Goal: Information Seeking & Learning: Learn about a topic

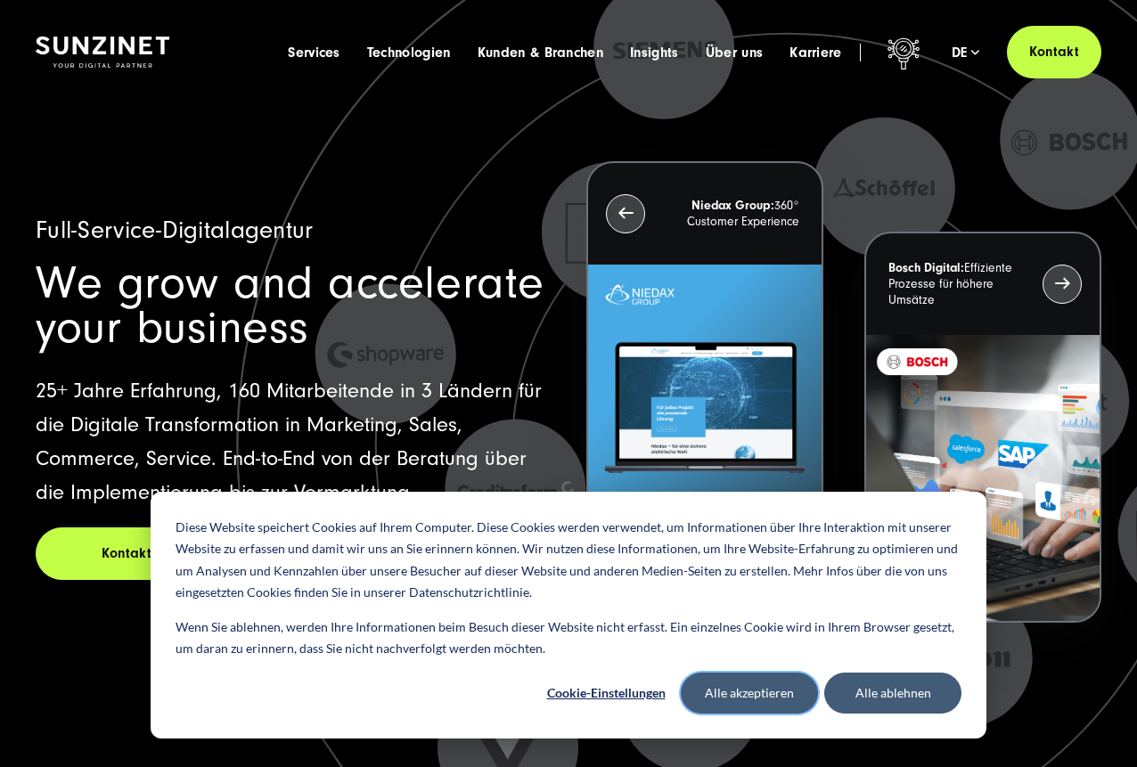
click at [741, 687] on button "Alle akzeptieren" at bounding box center [749, 693] width 137 height 41
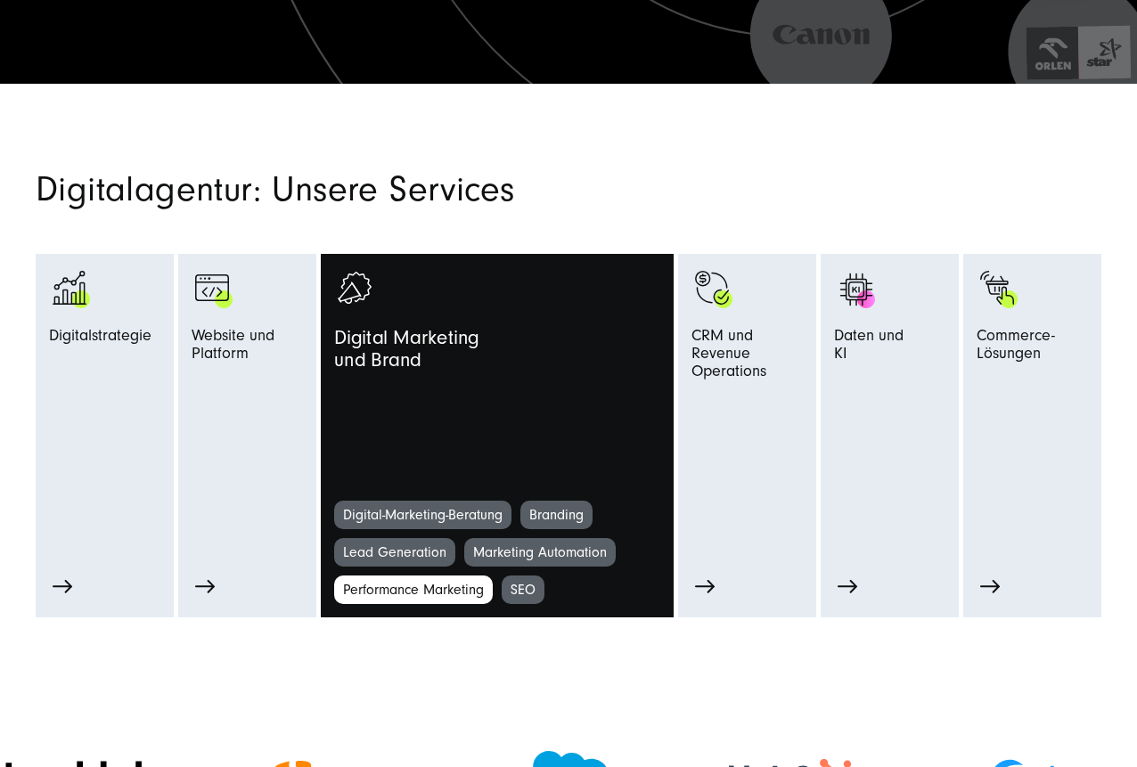
scroll to position [687, 0]
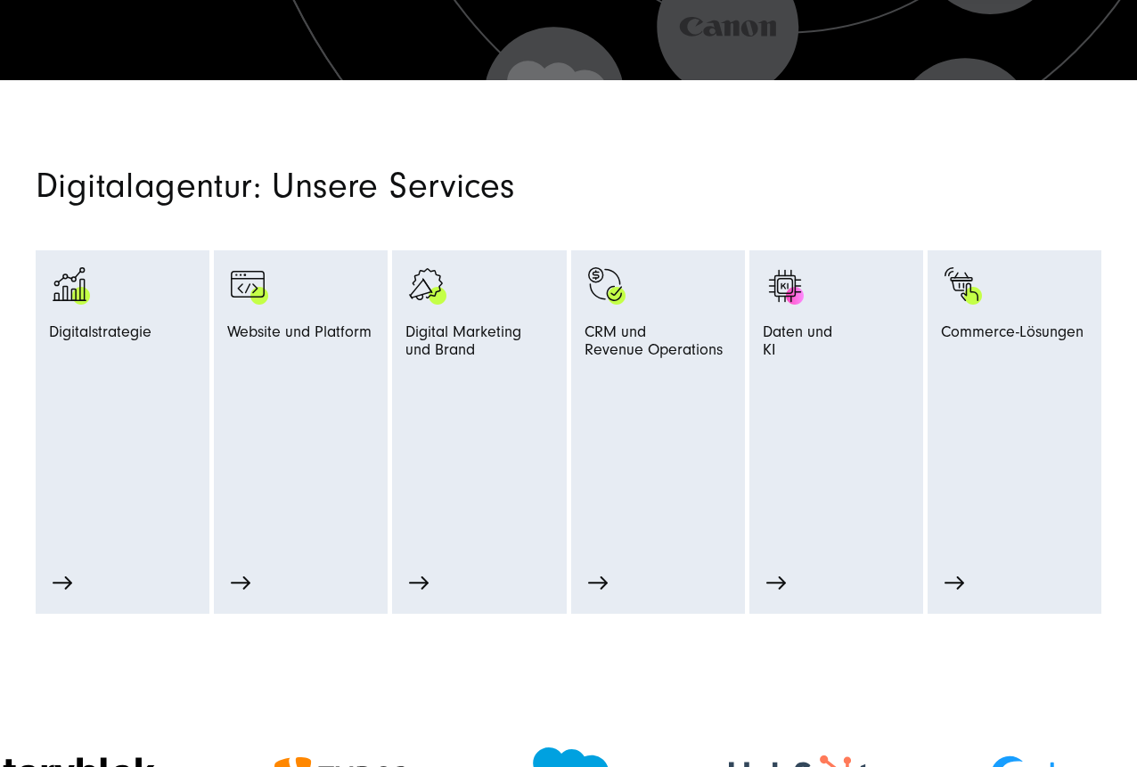
click at [723, 155] on section "Digitalagentur: Unsere Services Digitalstrategie Strategie-Beratung Prozessopti…" at bounding box center [568, 347] width 1137 height 534
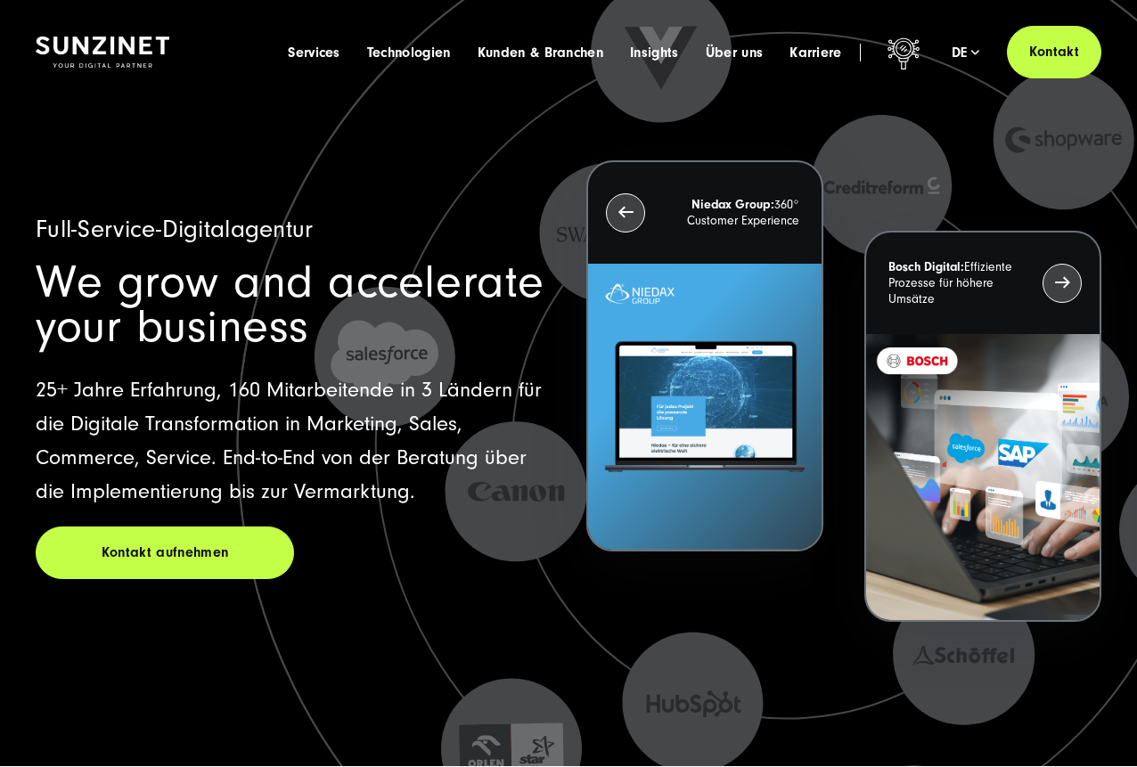
scroll to position [0, 0]
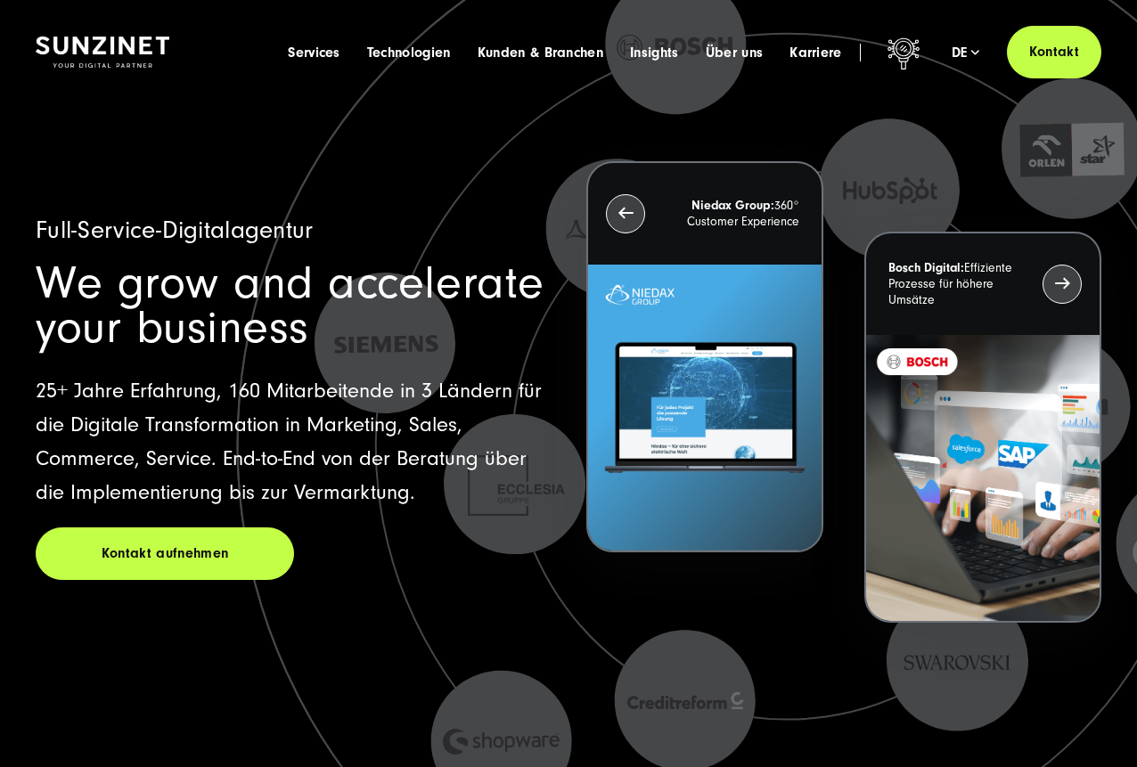
click at [508, 568] on div "Kontakt aufnehmen" at bounding box center [293, 553] width 515 height 53
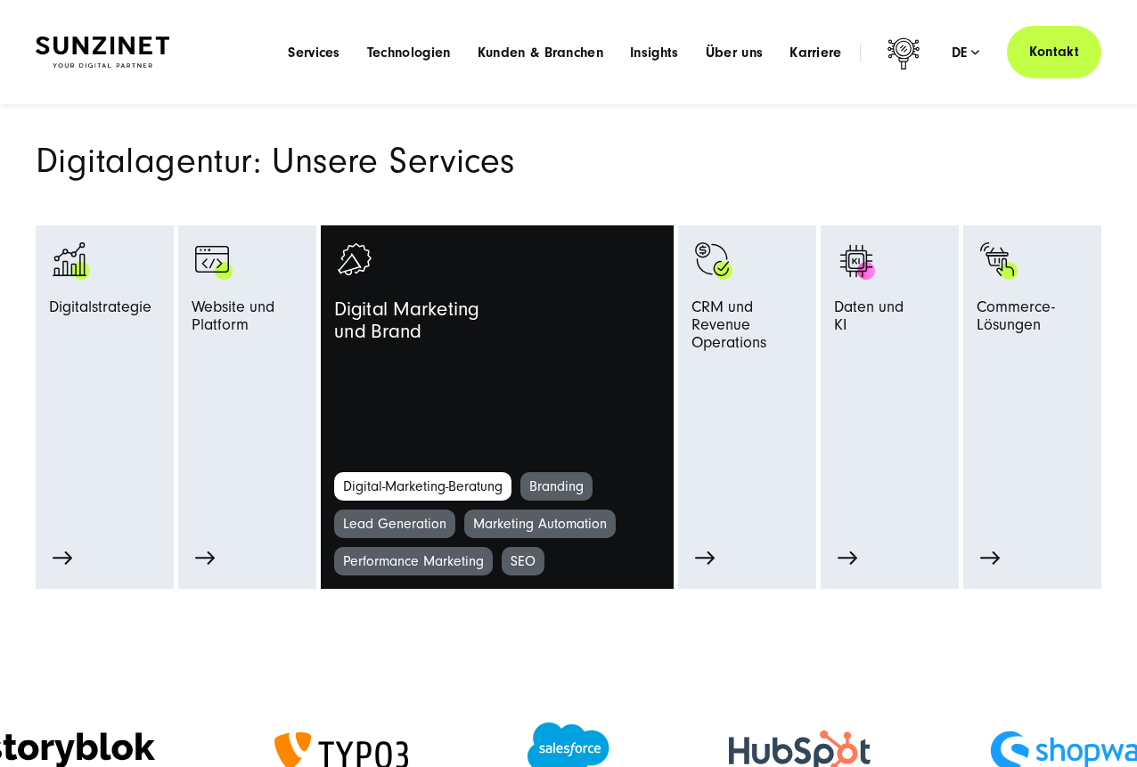
scroll to position [708, 0]
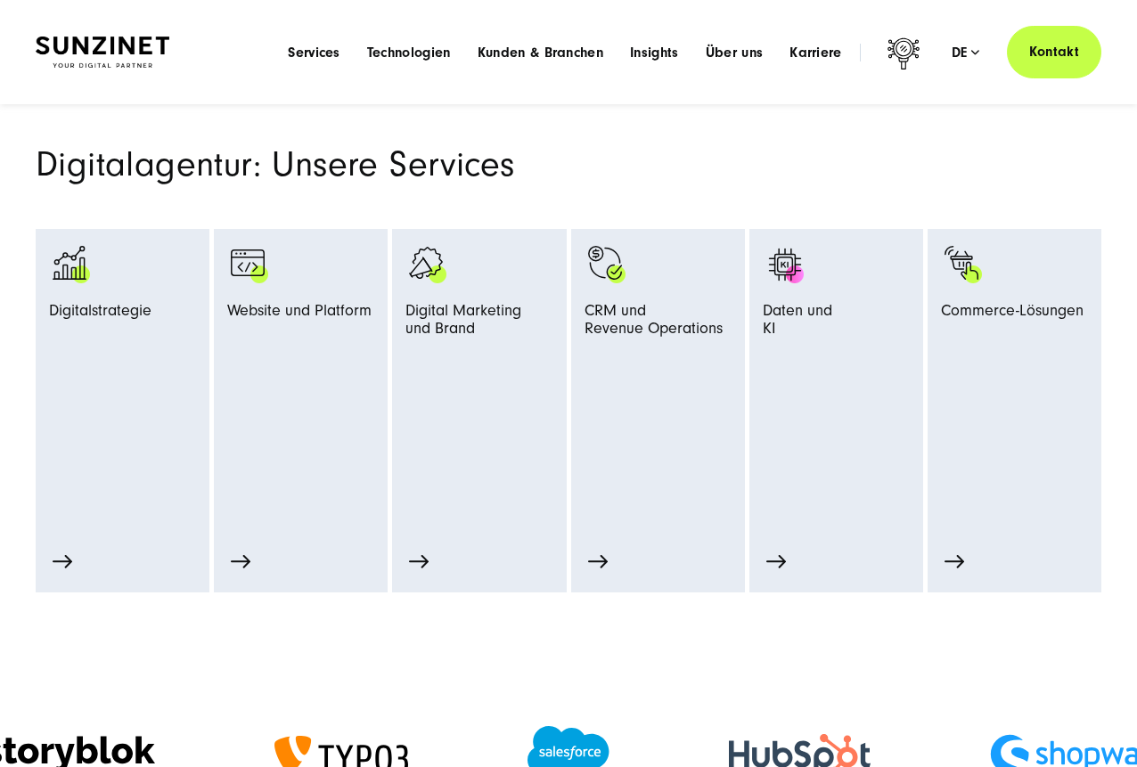
click at [1093, 18] on header "Smart Search AI Hier können Sie eine konkrete Frage zu unserer Agentur und unse…" at bounding box center [568, 52] width 1137 height 104
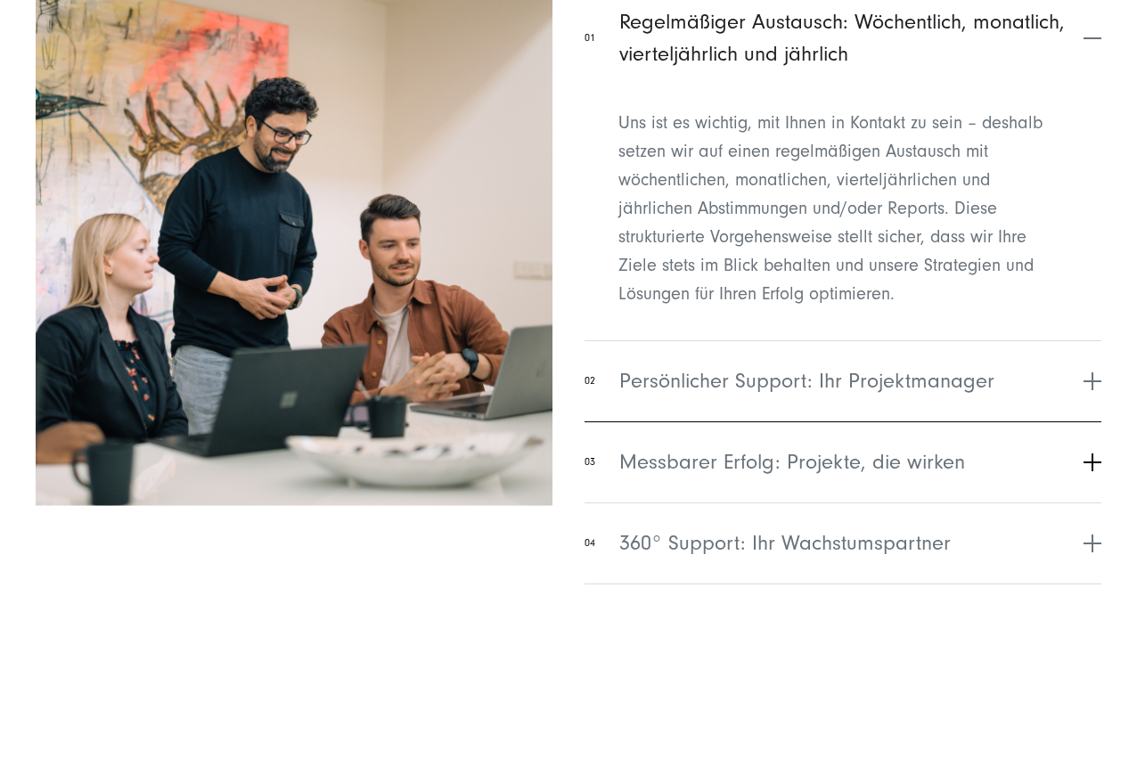
scroll to position [6148, 0]
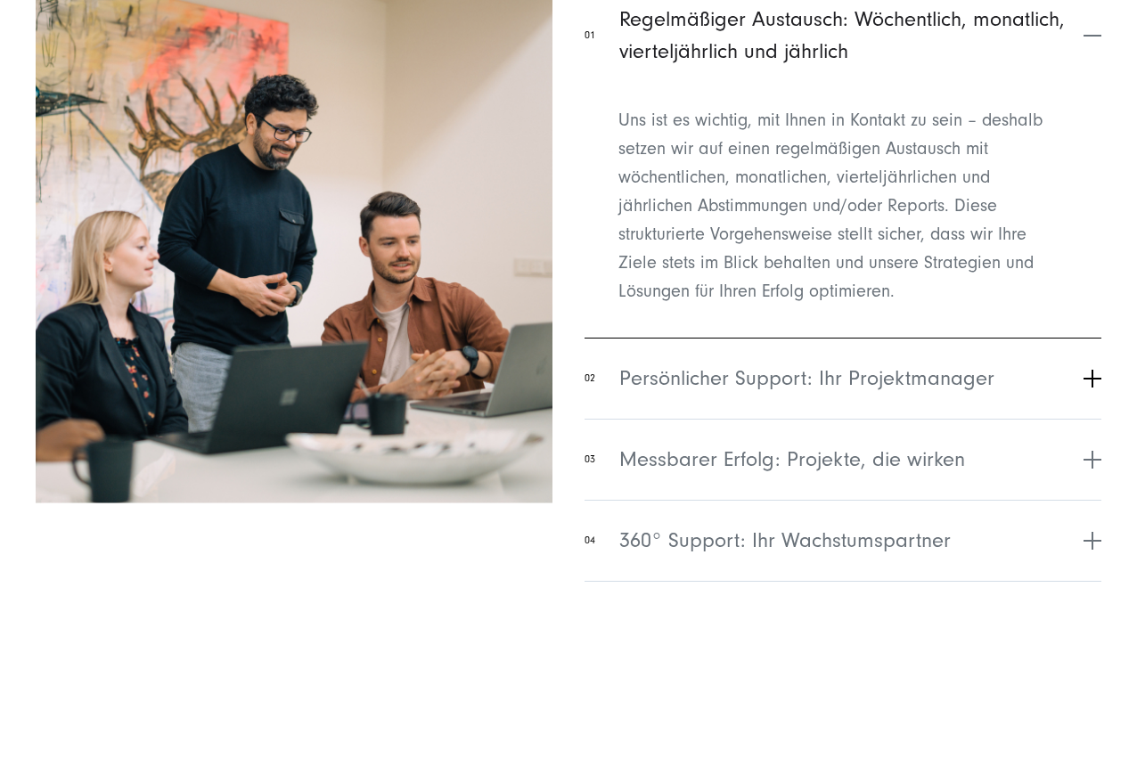
click at [667, 377] on span "Persönlicher Support: Ihr Projektmanager" at bounding box center [806, 379] width 375 height 32
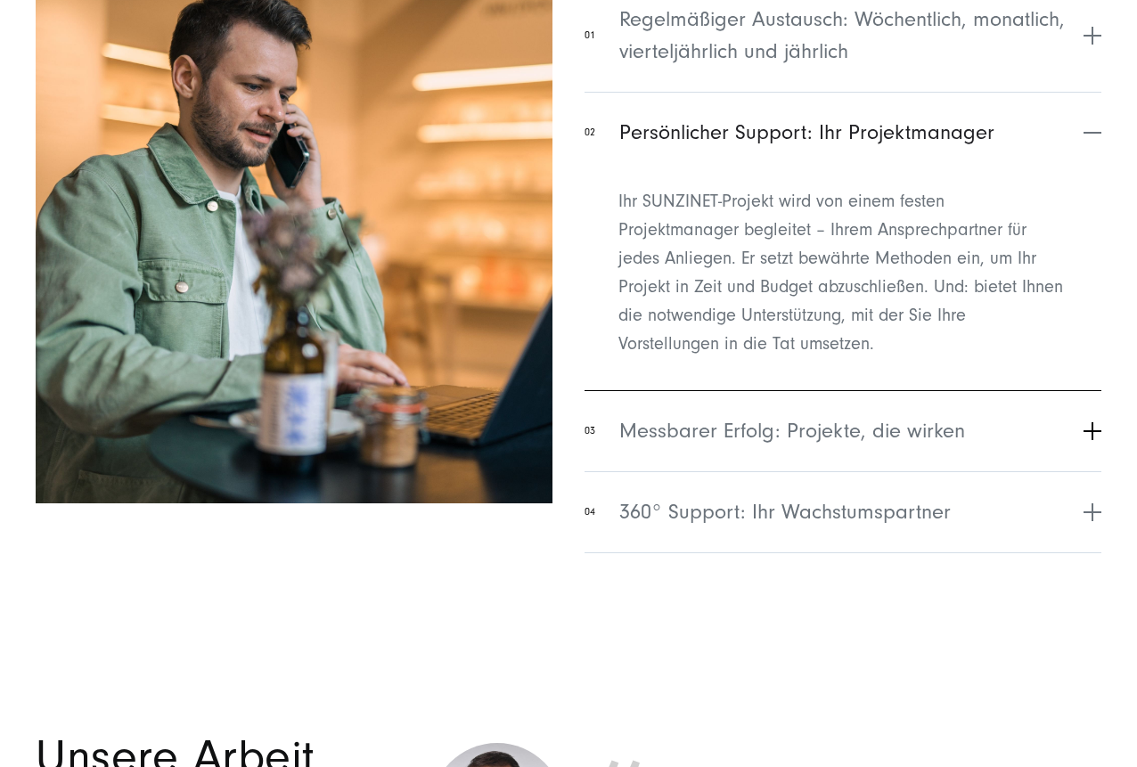
click at [686, 413] on button "03 Messbarer Erfolg: Projekte, die wirken" at bounding box center [843, 430] width 517 height 81
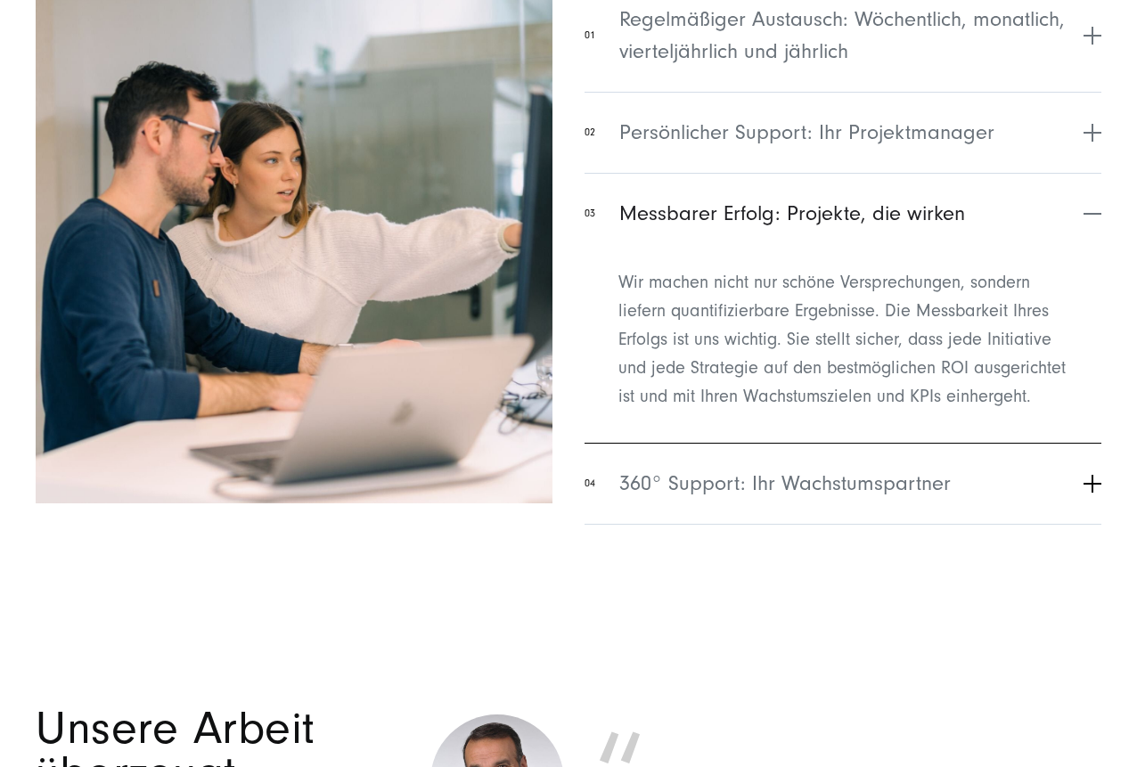
click at [1089, 495] on button "04 360° Support: Ihr Wachstumspartner" at bounding box center [843, 483] width 517 height 81
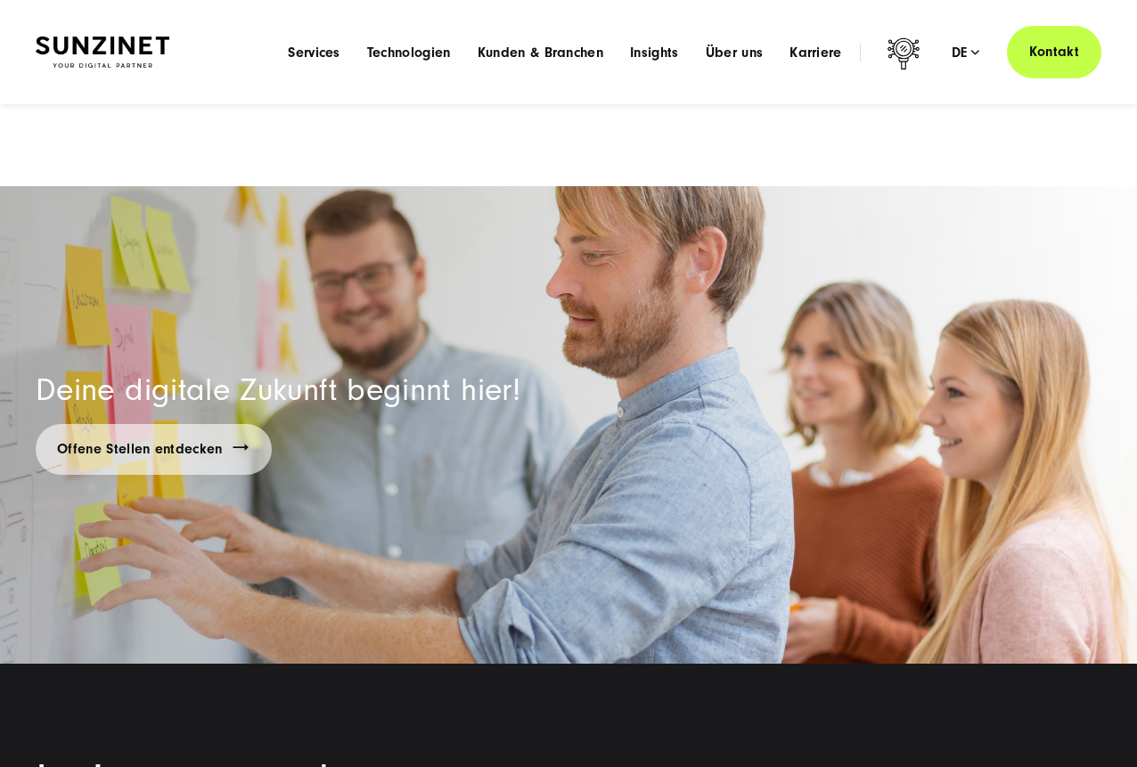
scroll to position [11147, 0]
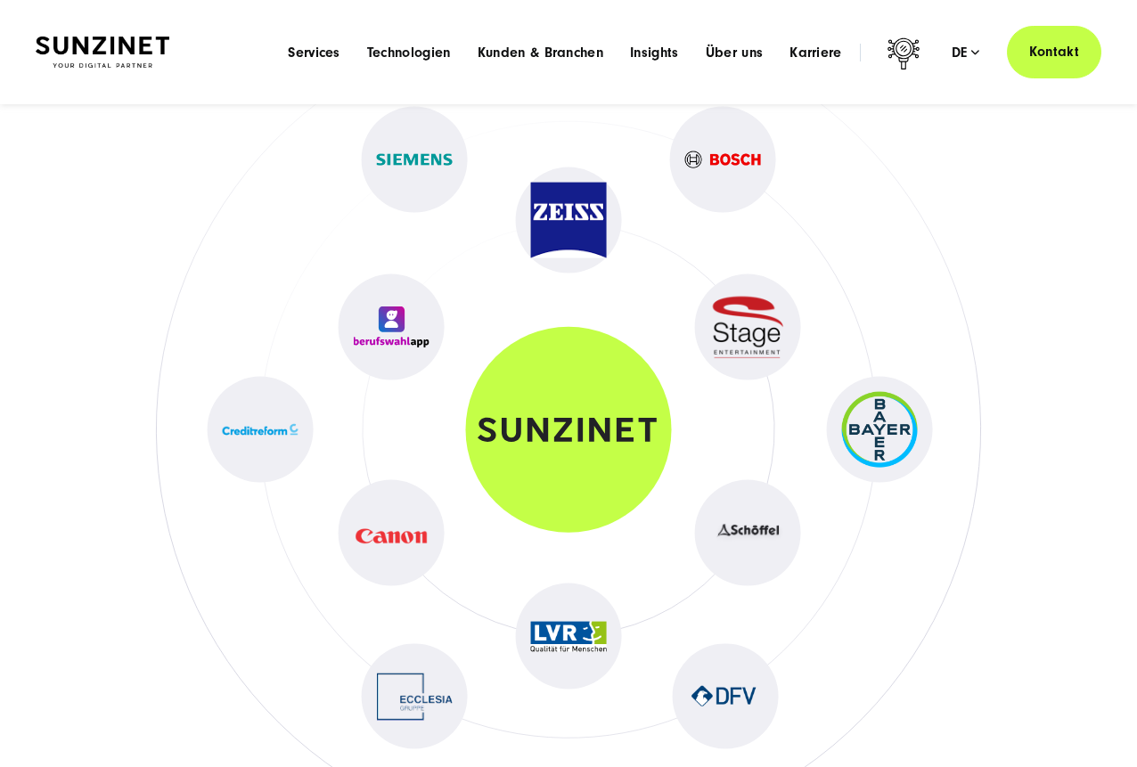
scroll to position [7398, 0]
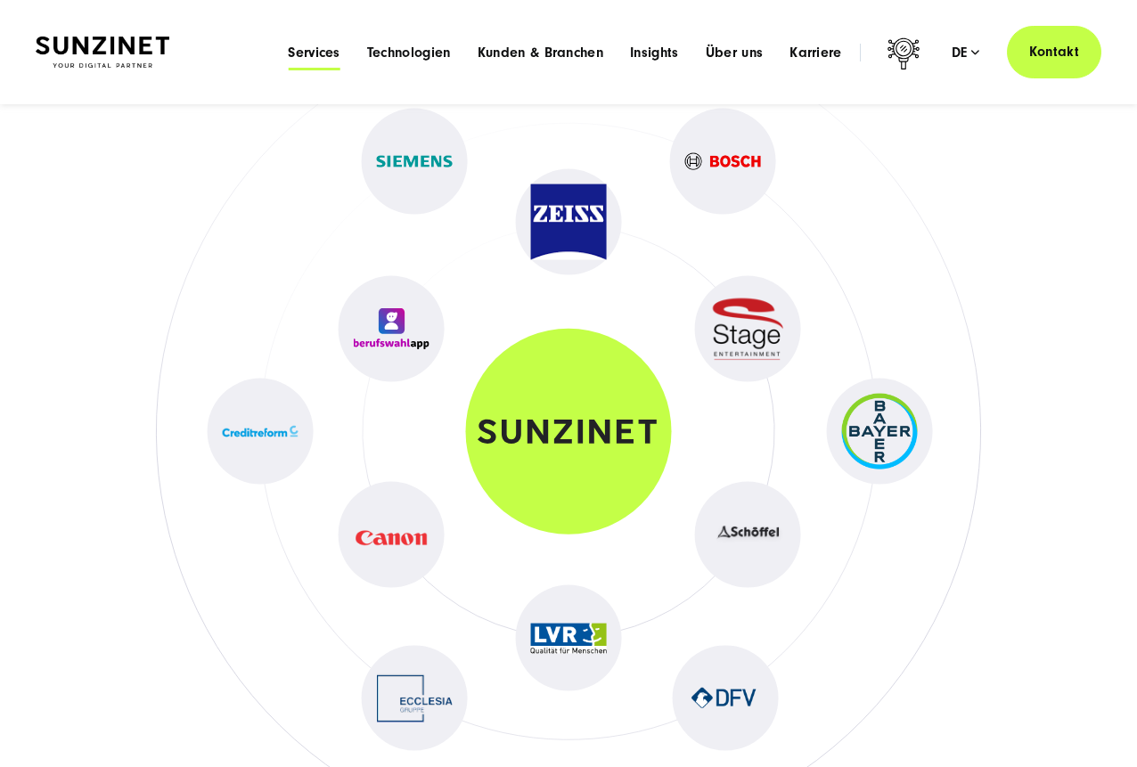
click at [323, 53] on span "Services" at bounding box center [314, 53] width 53 height 18
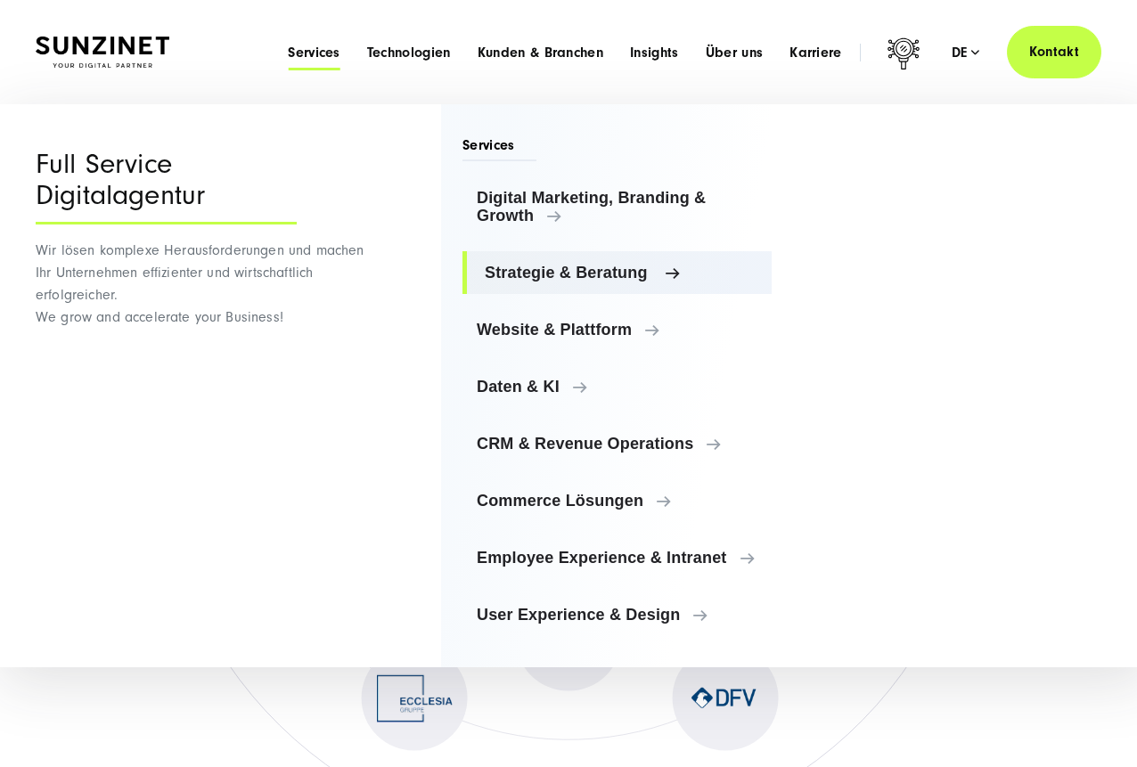
click at [564, 269] on span "Strategie & Beratung" at bounding box center [621, 273] width 273 height 18
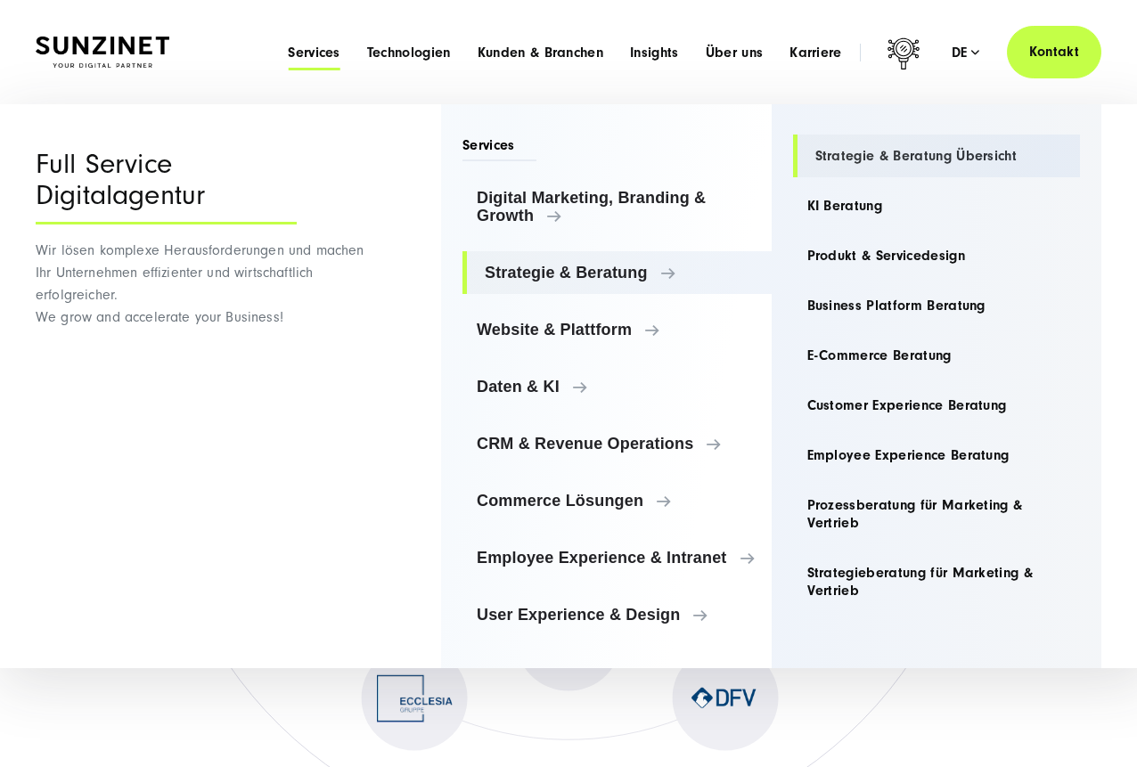
click at [835, 162] on link "Strategie & Beratung Übersicht" at bounding box center [937, 156] width 288 height 43
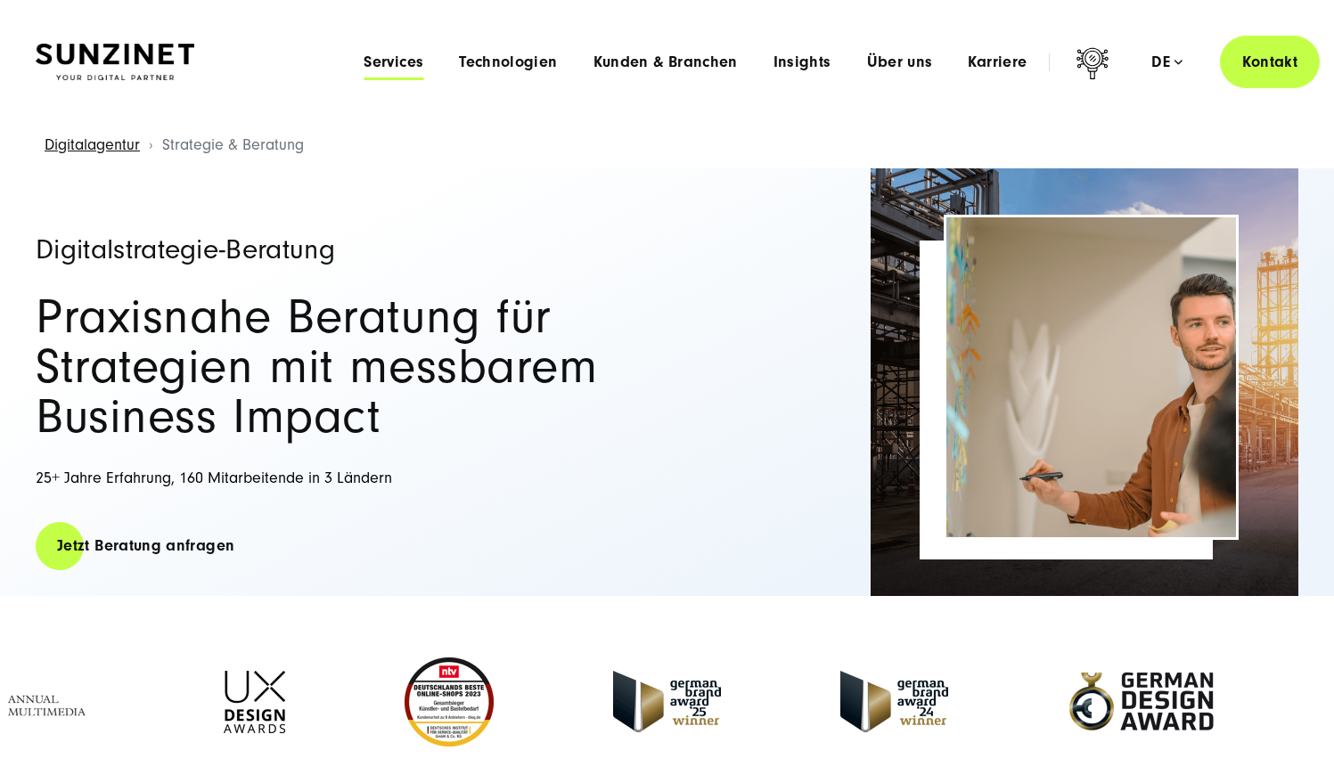
click at [396, 68] on span "Services" at bounding box center [394, 62] width 60 height 18
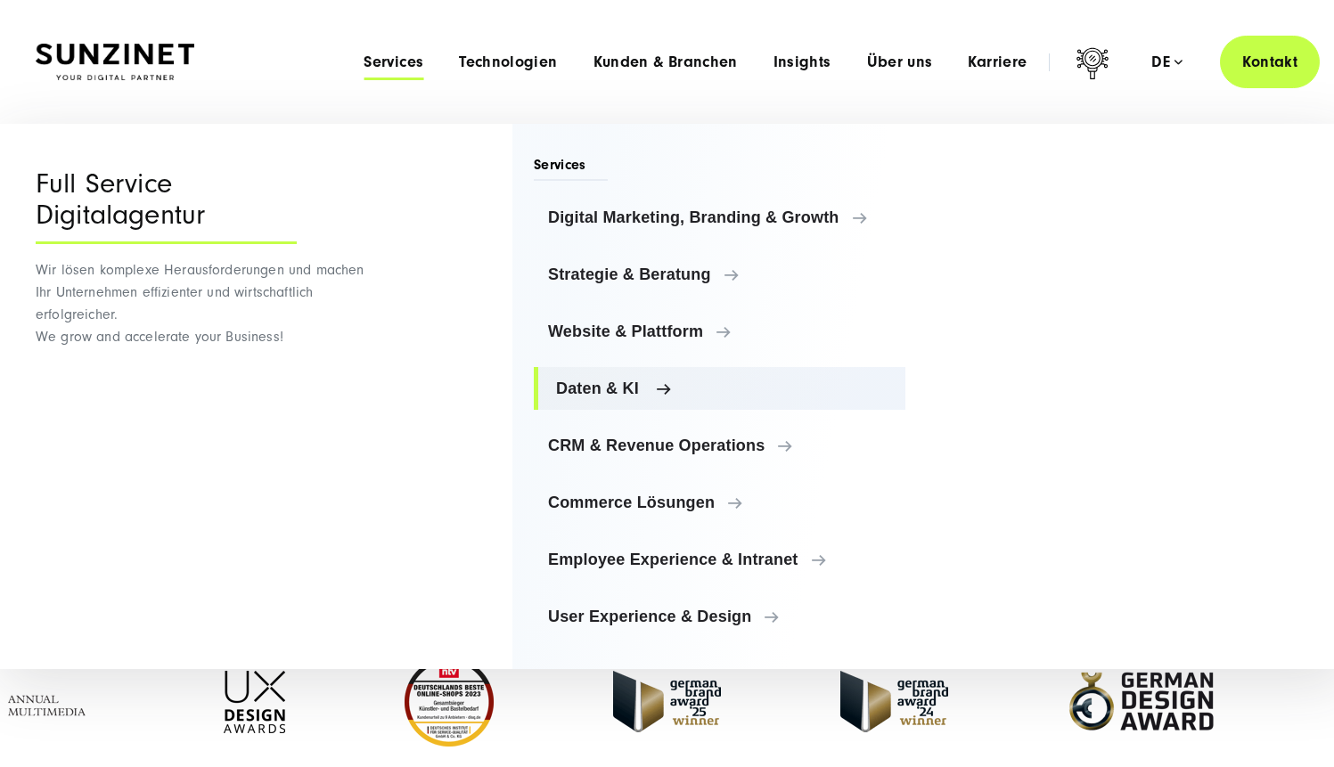
click at [593, 380] on span "Daten & KI" at bounding box center [723, 389] width 335 height 18
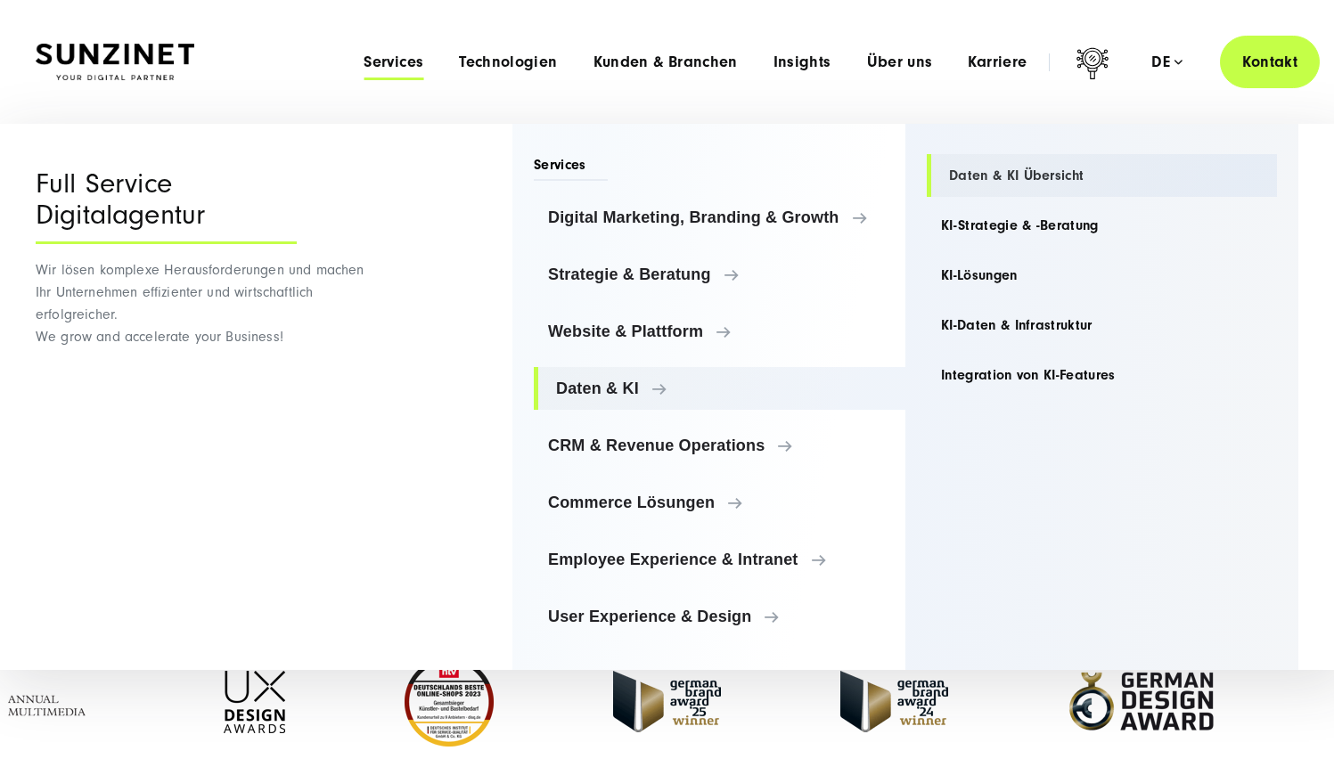
click at [1018, 178] on link "Daten & KI Übersicht" at bounding box center [1102, 175] width 350 height 43
